Goal: Unclear

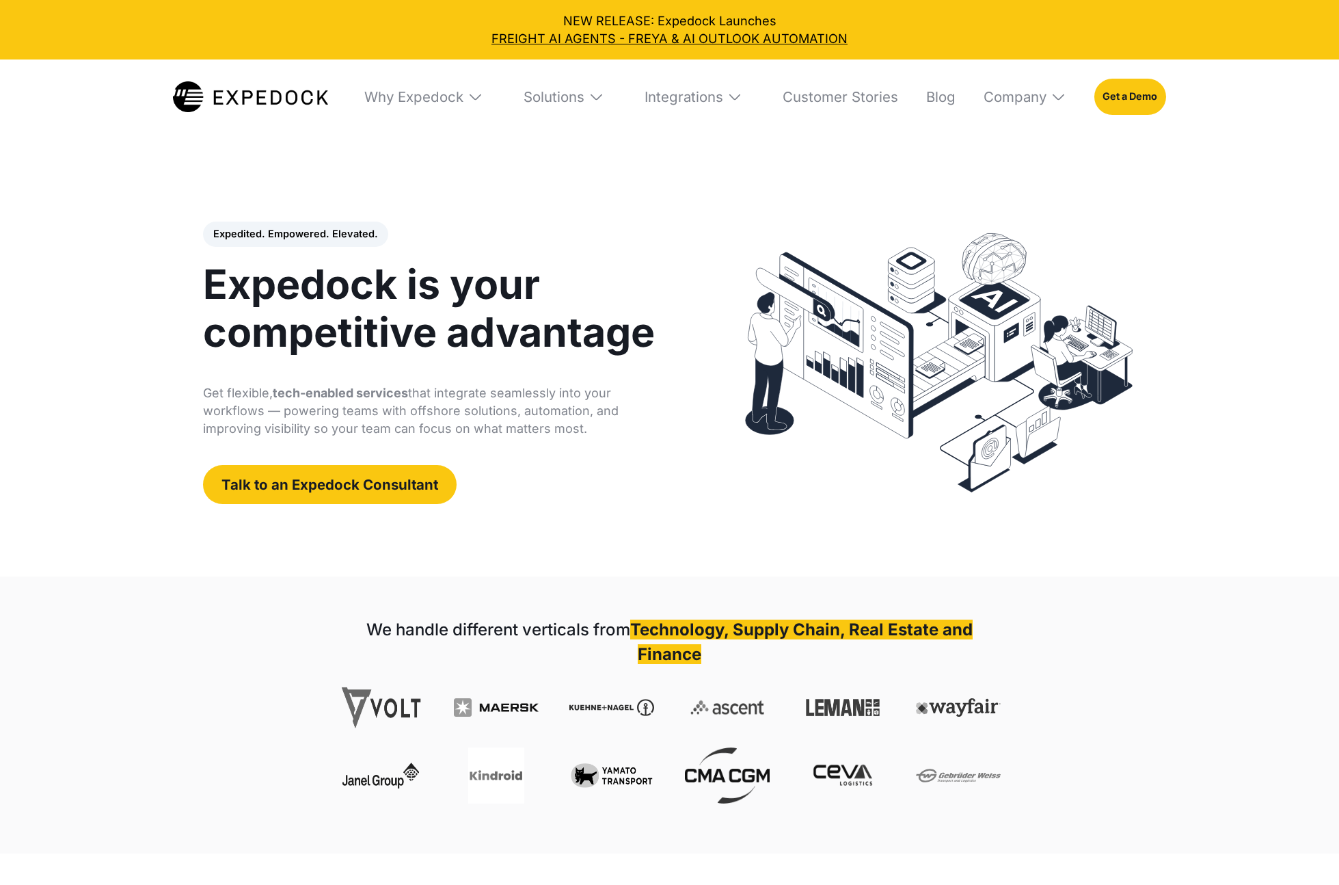
select select
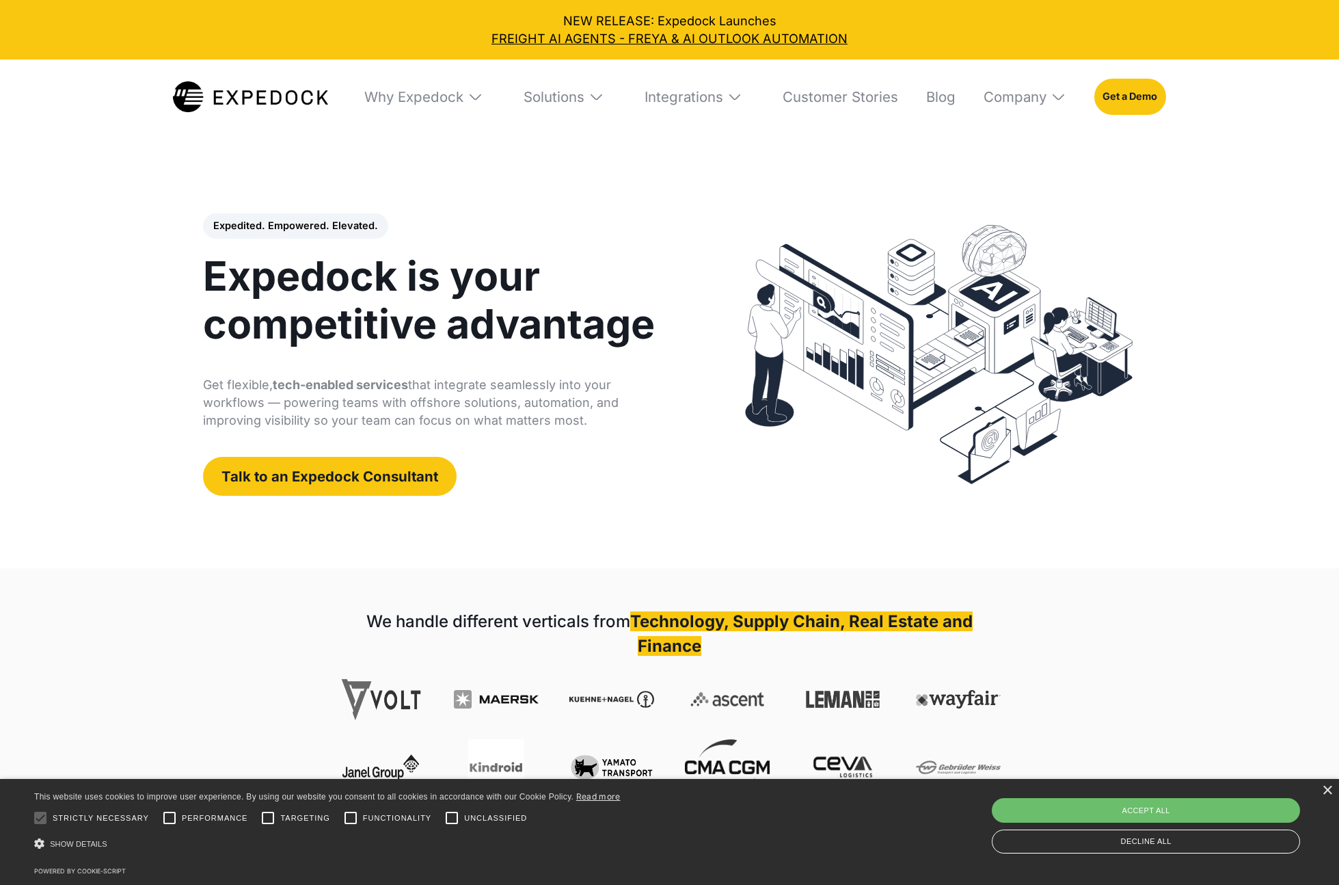
click at [435, 196] on div "Expedited. Empowered. Elevated. Automate Freight Document Extraction at 99.97% …" at bounding box center [669, 354] width 993 height 378
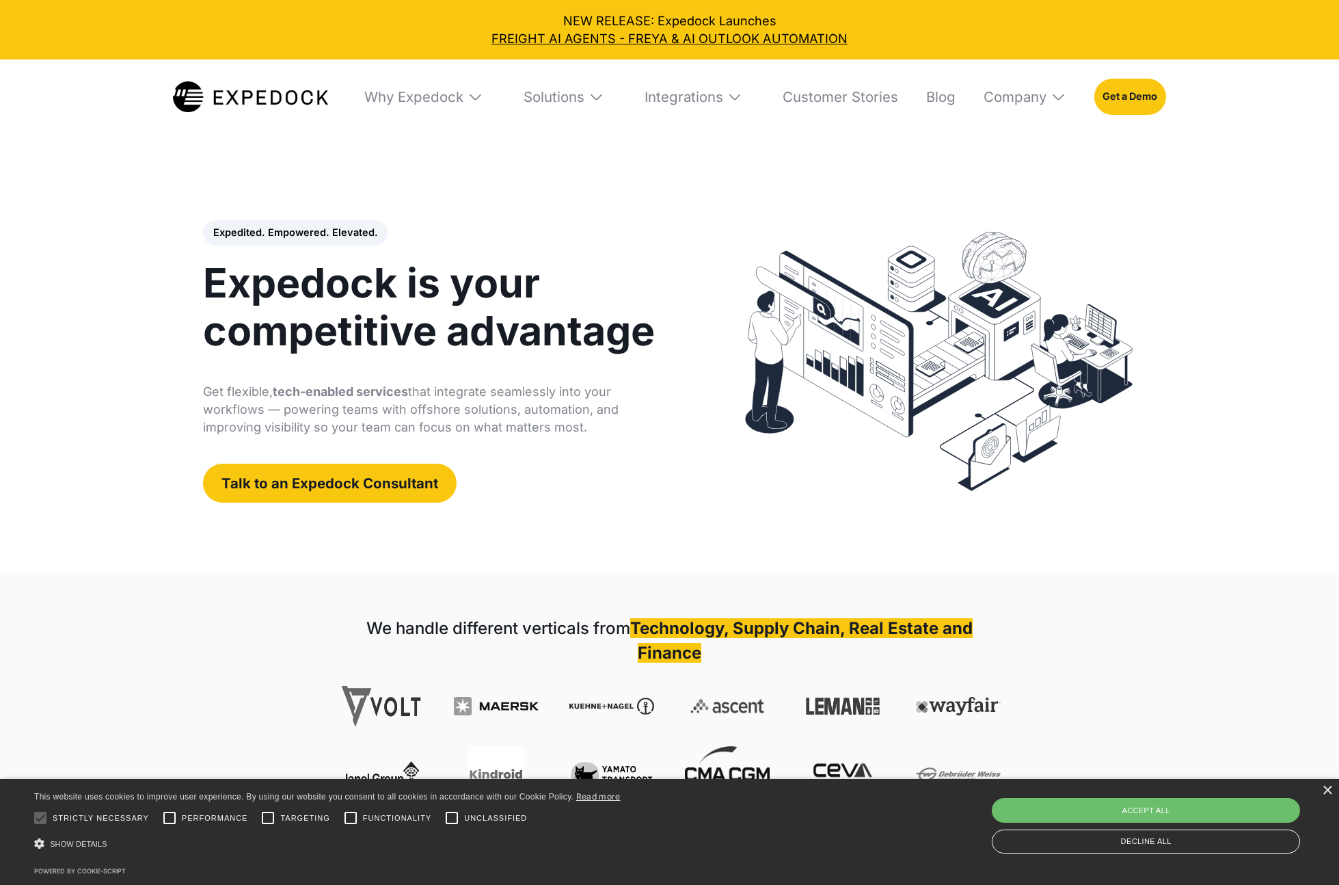
scroll to position [1, 0]
click at [383, 271] on h1 "Expedock is your competitive advantage" at bounding box center [439, 308] width 473 height 97
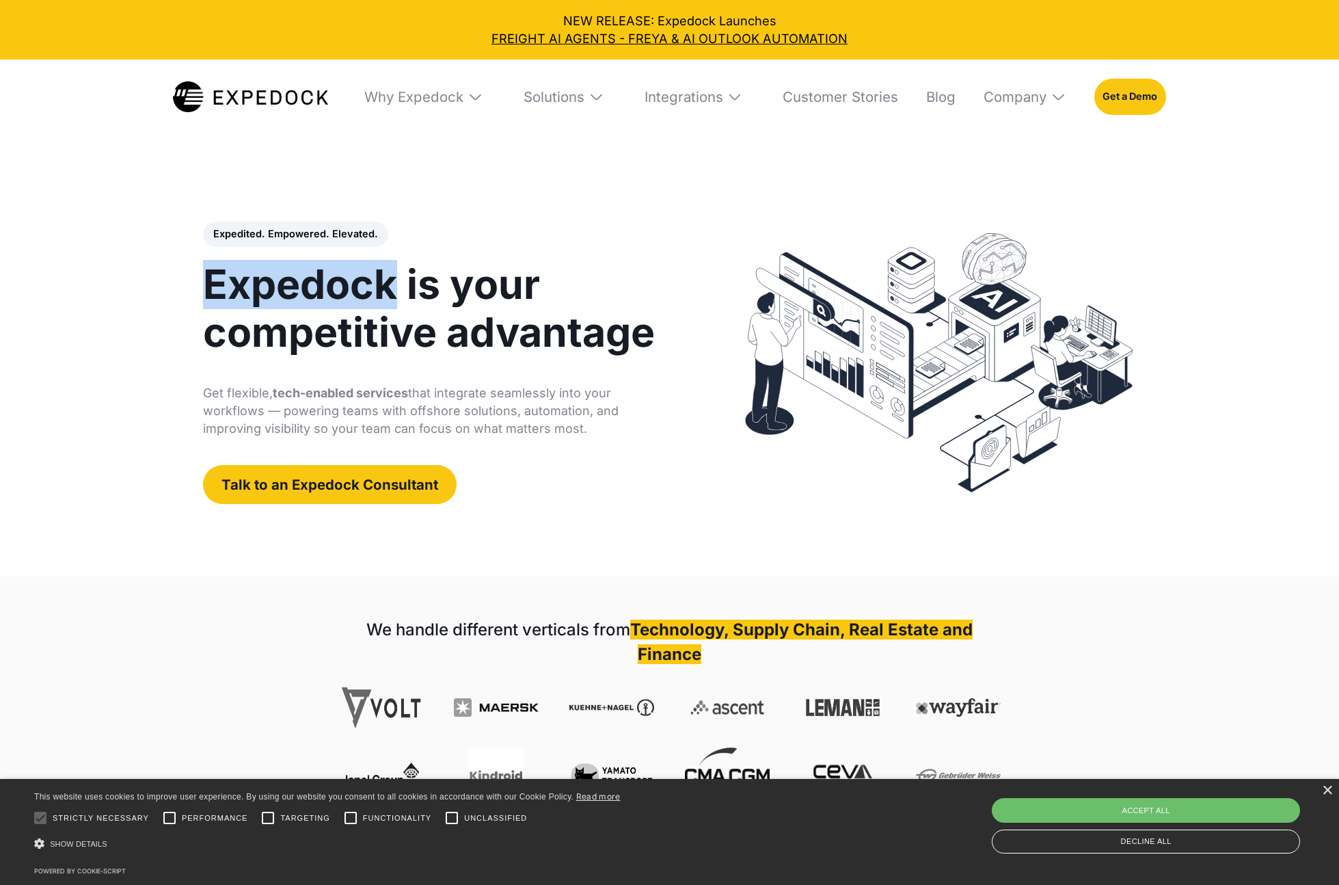
click at [383, 271] on h1 "Expedock is your competitive advantage" at bounding box center [439, 308] width 473 height 97
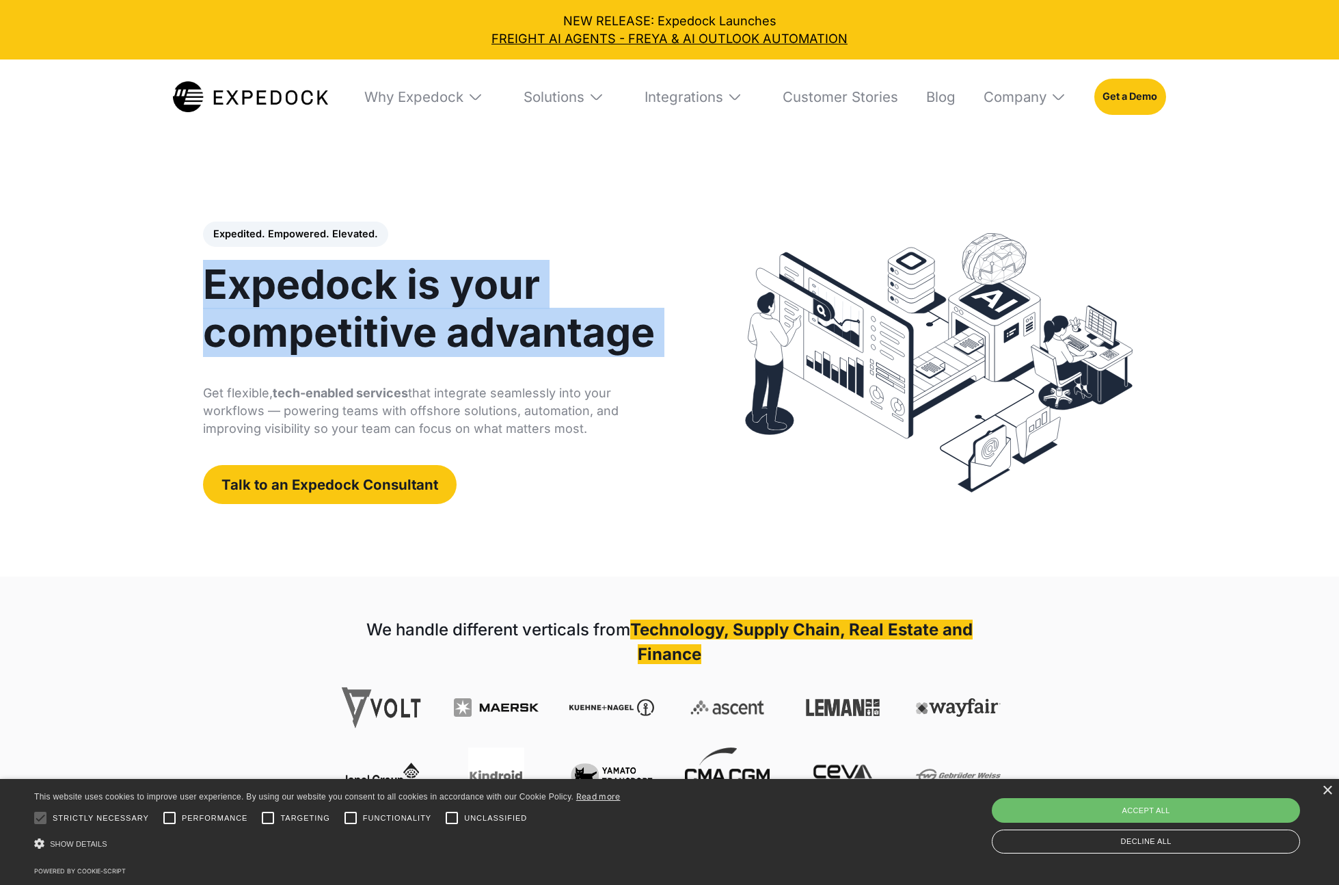
drag, startPoint x: 383, startPoint y: 271, endPoint x: 510, endPoint y: 311, distance: 132.7
click at [510, 311] on h1 "Expedock is your competitive advantage" at bounding box center [439, 308] width 473 height 97
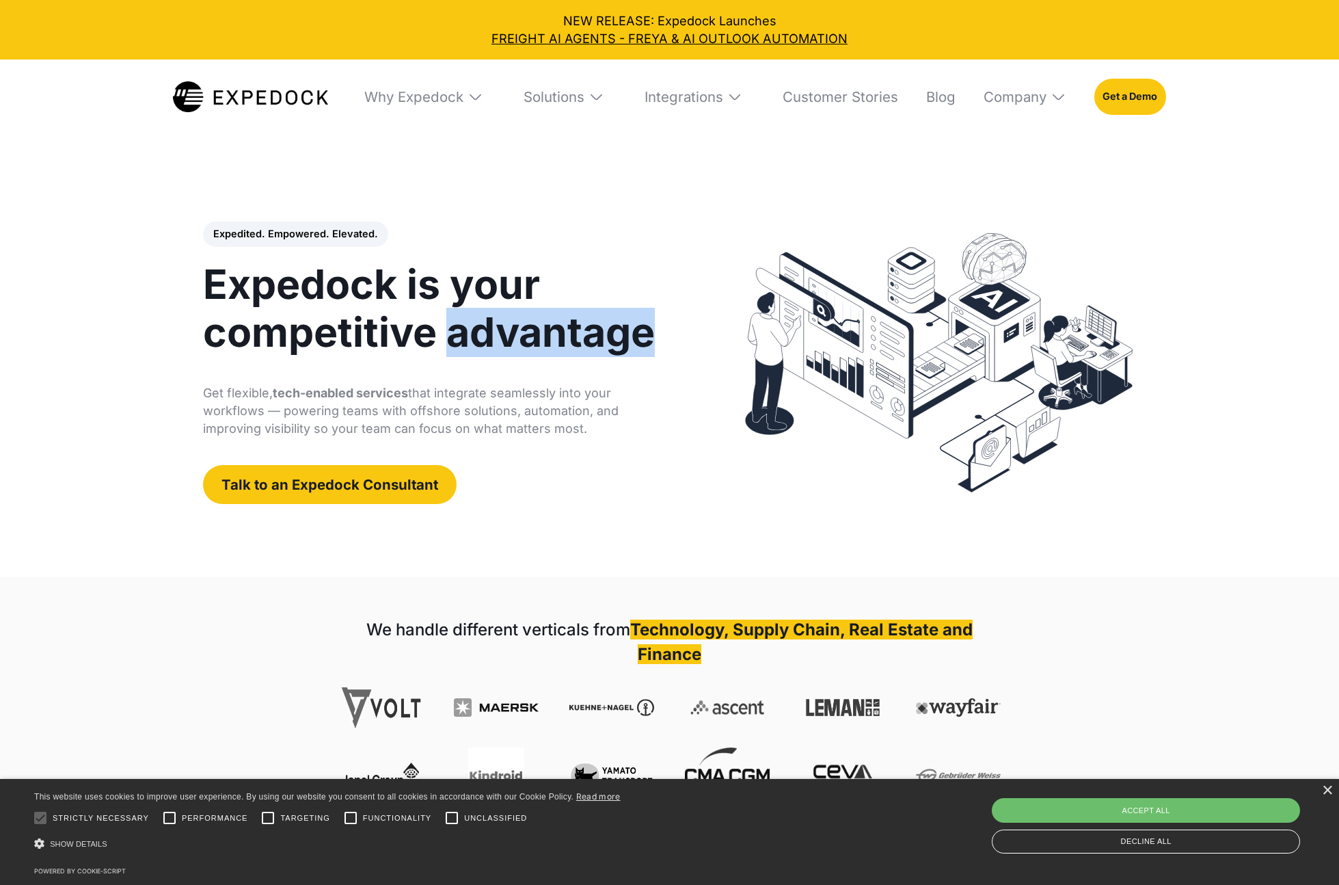
click at [510, 311] on h1 "Expedock is your competitive advantage" at bounding box center [439, 308] width 473 height 97
